Goal: Share content: Share content

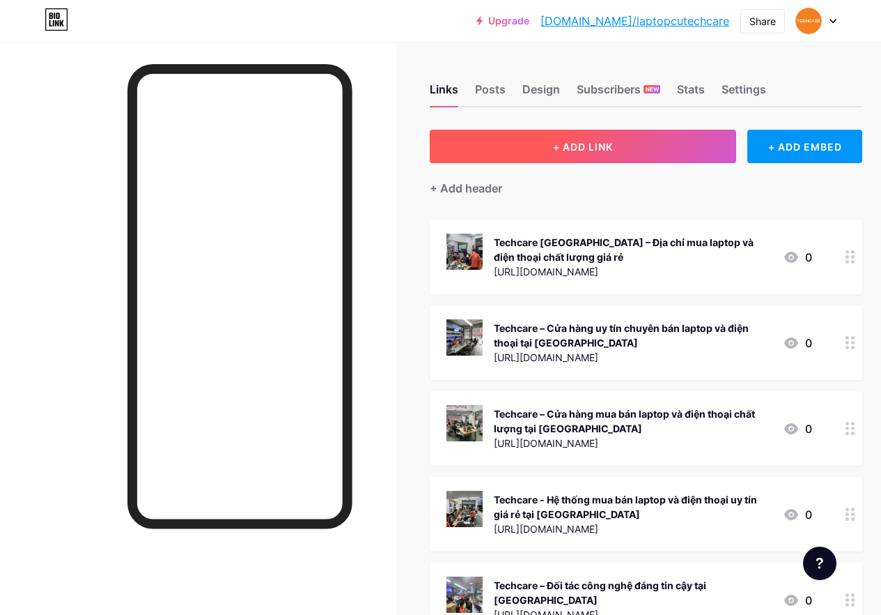
click at [590, 146] on span "+ ADD LINK" at bounding box center [583, 147] width 60 height 12
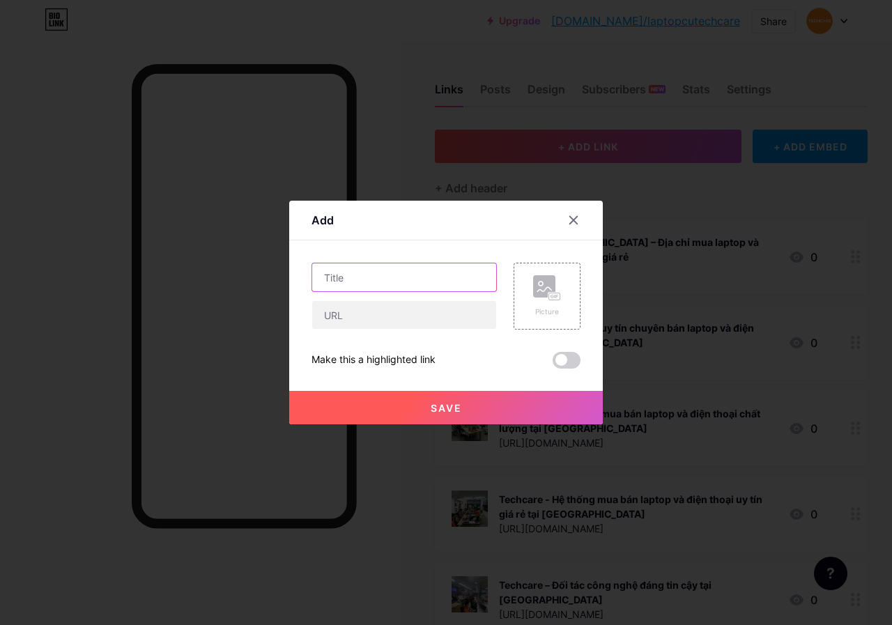
click at [401, 278] on input "text" at bounding box center [404, 277] width 184 height 28
paste input "MSI GF75 8SC 025VN - Gaming Mỏng Nhẹ, Hiệu Năng Vượt Trội"
type input "MSI GF75 8SC 025VN - Gaming Mỏng Nhẹ, Hiệu Năng Vượt Trội"
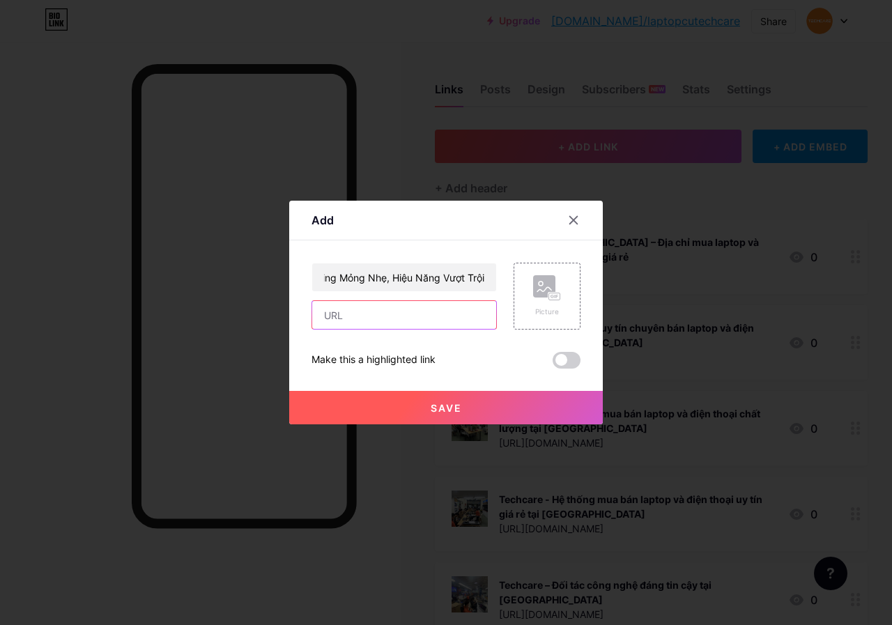
click at [401, 316] on input "text" at bounding box center [404, 315] width 184 height 28
paste input "[URL][DOMAIN_NAME]"
type input "[URL][DOMAIN_NAME]"
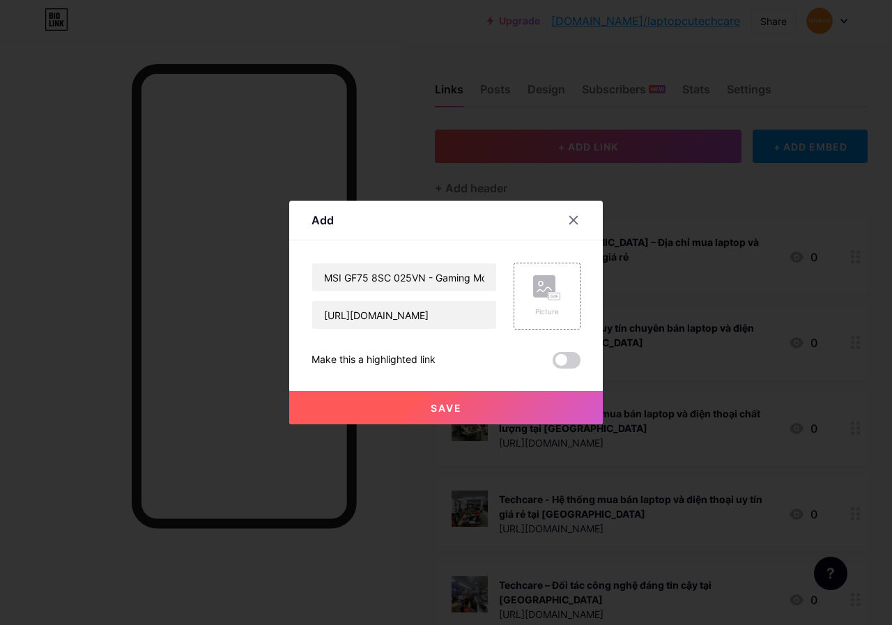
click at [451, 408] on span "Save" at bounding box center [446, 408] width 31 height 12
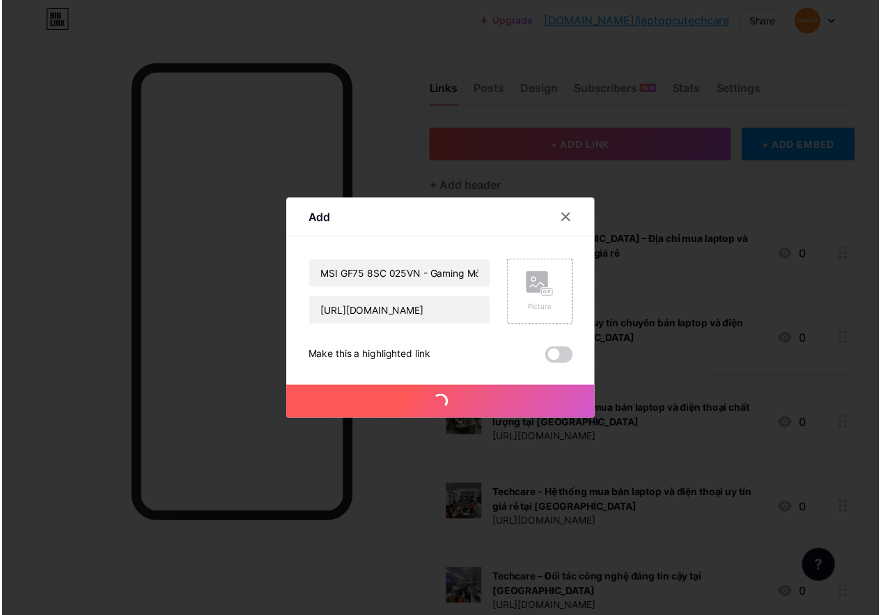
scroll to position [0, 0]
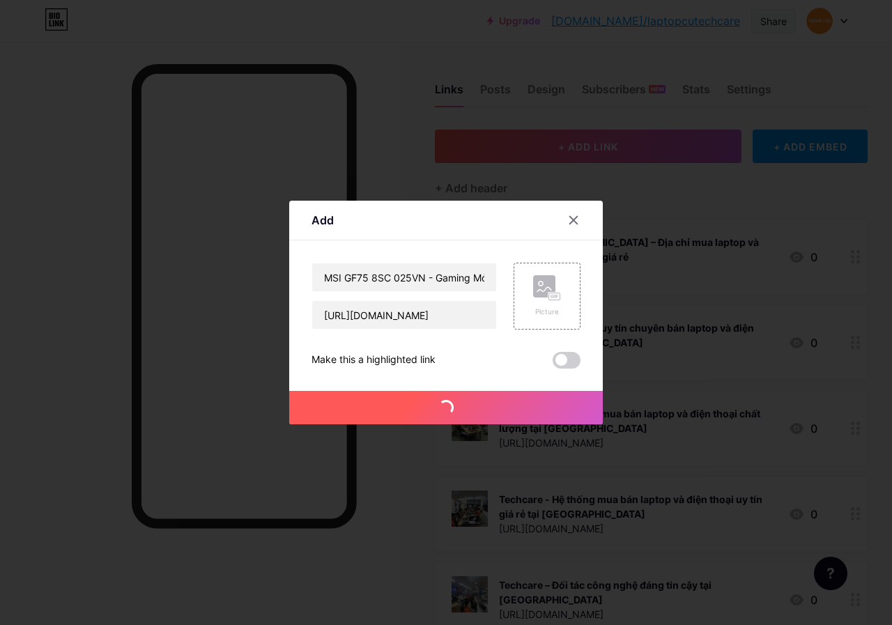
click at [774, 19] on div "Share" at bounding box center [773, 21] width 26 height 15
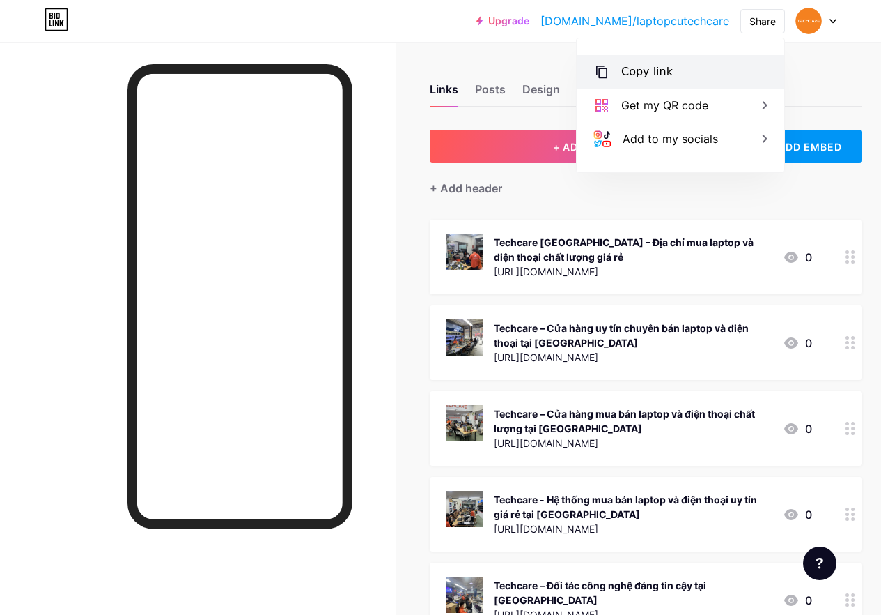
click at [683, 70] on div "Copy link" at bounding box center [681, 71] width 208 height 33
